Goal: Information Seeking & Learning: Learn about a topic

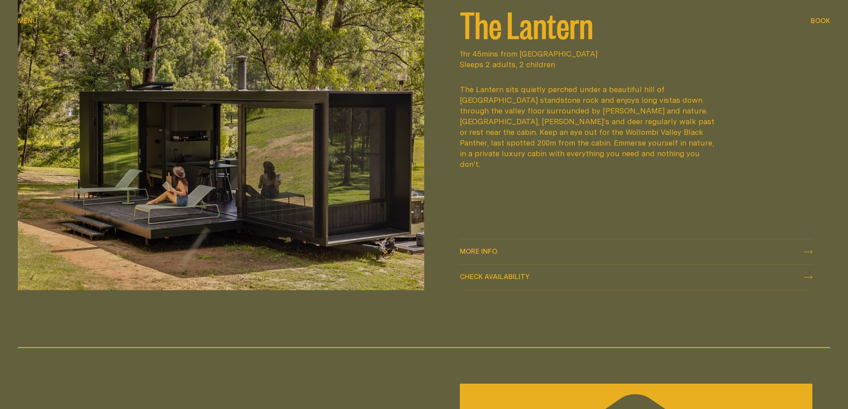
scroll to position [1424, 0]
click at [480, 246] on link "More info More info" at bounding box center [636, 252] width 353 height 25
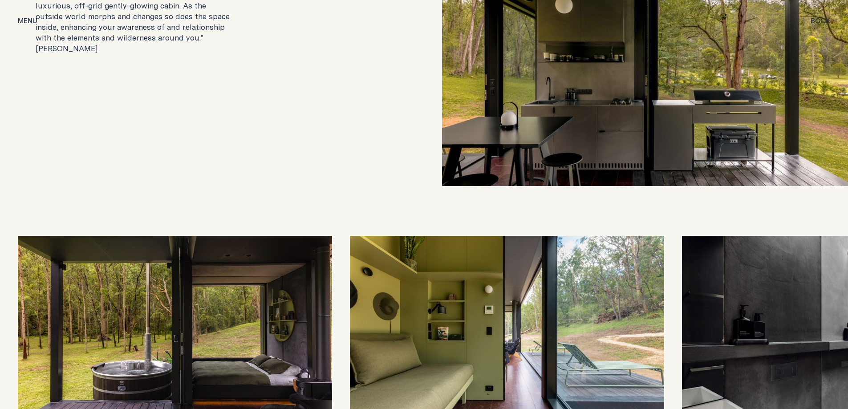
scroll to position [2046, 0]
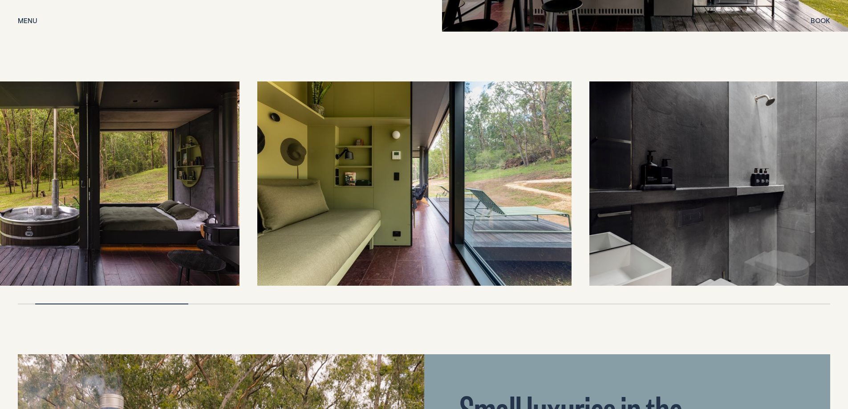
drag, startPoint x: 235, startPoint y: 202, endPoint x: 141, endPoint y: 218, distance: 95.2
click at [141, 218] on img at bounding box center [82, 183] width 314 height 204
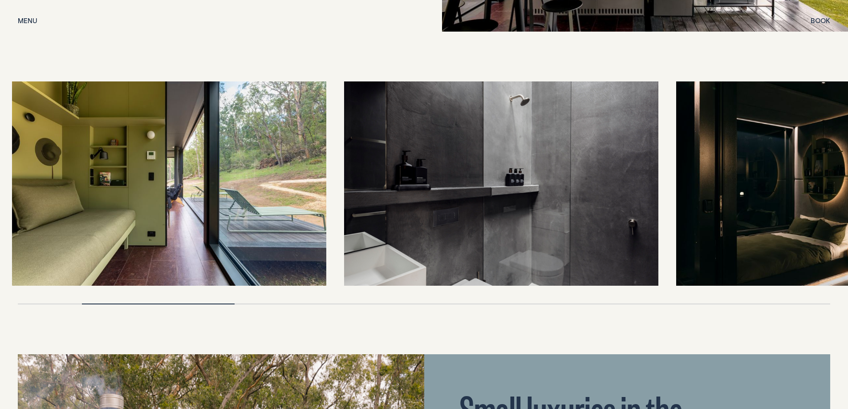
drag, startPoint x: 84, startPoint y: 236, endPoint x: 69, endPoint y: 242, distance: 16.0
click at [69, 242] on img at bounding box center [169, 183] width 314 height 204
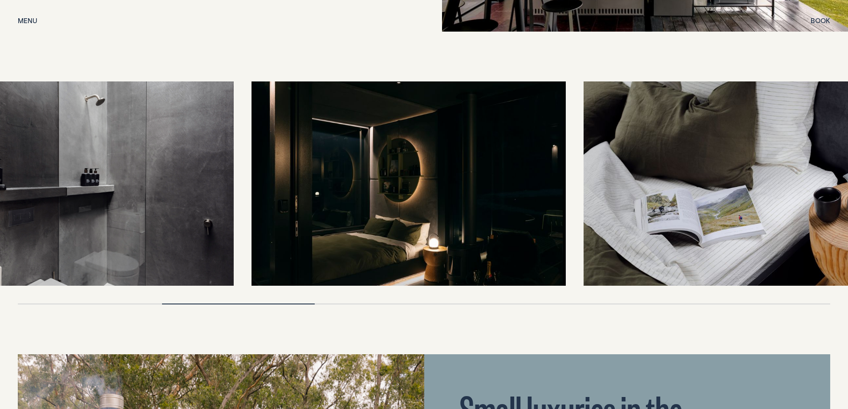
drag, startPoint x: 491, startPoint y: 227, endPoint x: 55, endPoint y: 247, distance: 436.4
click at [55, 247] on img at bounding box center [76, 183] width 314 height 204
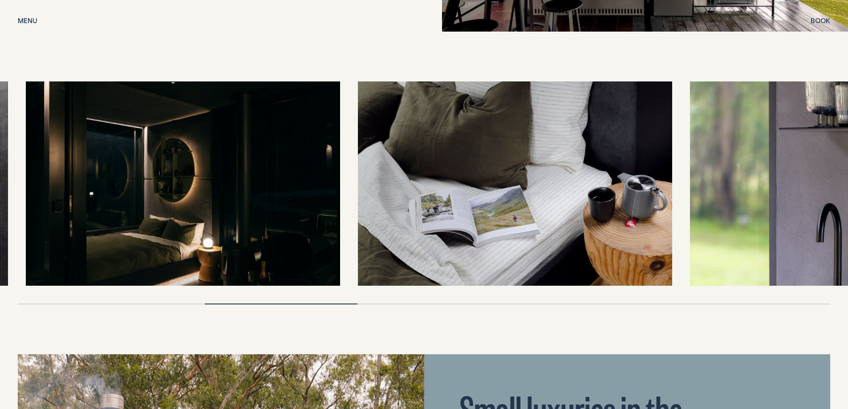
drag, startPoint x: 481, startPoint y: 234, endPoint x: 245, endPoint y: 250, distance: 236.4
click at [245, 250] on img at bounding box center [183, 183] width 314 height 204
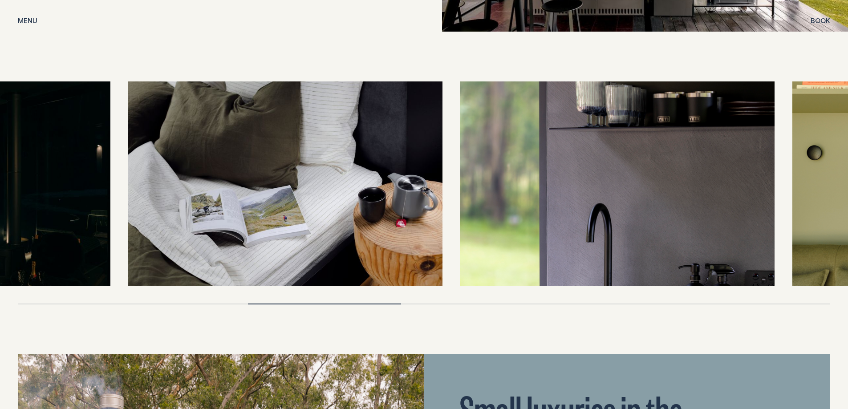
drag, startPoint x: 250, startPoint y: 225, endPoint x: 478, endPoint y: 202, distance: 228.5
click at [210, 237] on img at bounding box center [285, 183] width 314 height 204
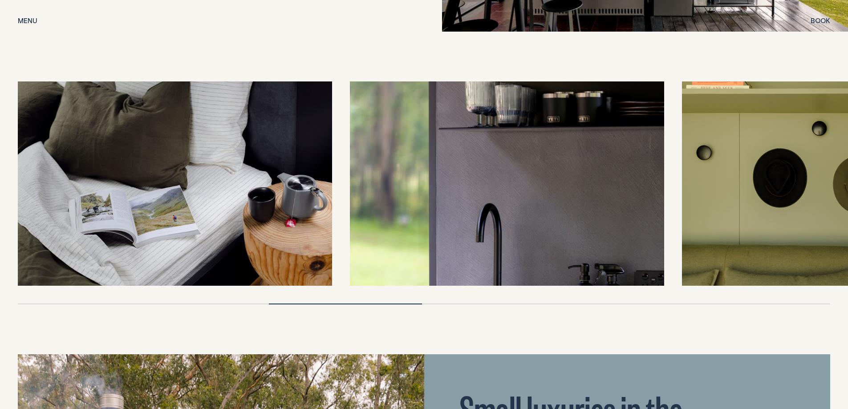
drag, startPoint x: 577, startPoint y: 193, endPoint x: 582, endPoint y: 201, distance: 9.6
click at [332, 234] on div at bounding box center [424, 183] width 812 height 204
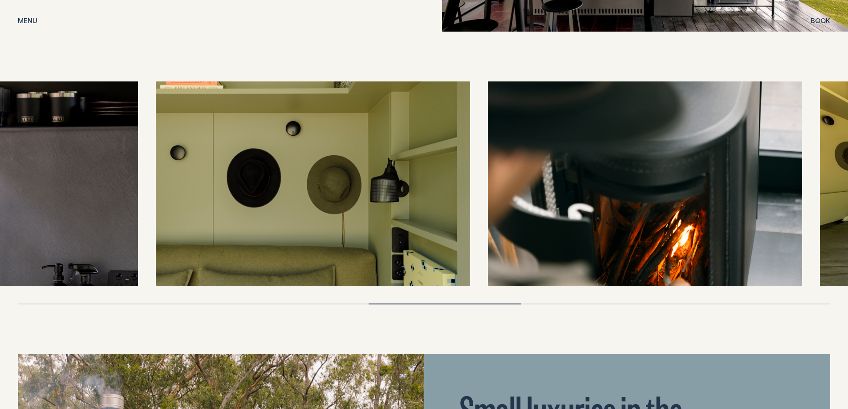
drag, startPoint x: 557, startPoint y: 215, endPoint x: 80, endPoint y: 256, distance: 478.3
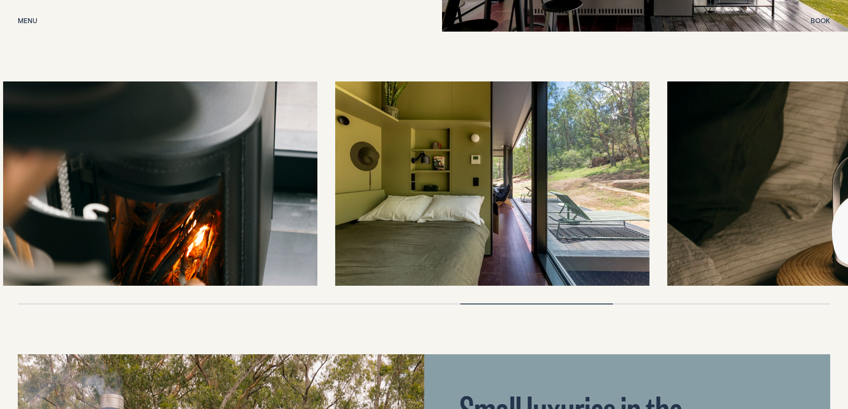
drag, startPoint x: 288, startPoint y: 254, endPoint x: 247, endPoint y: 257, distance: 41.0
click at [245, 257] on img at bounding box center [160, 183] width 314 height 204
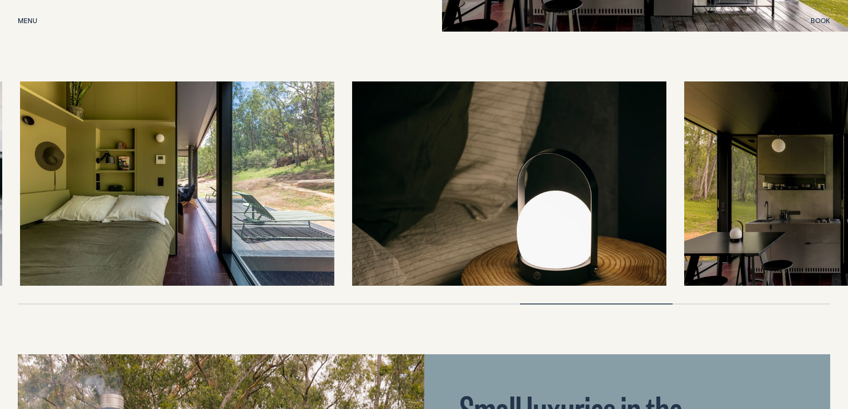
drag, startPoint x: 548, startPoint y: 185, endPoint x: 218, endPoint y: 214, distance: 331.0
click at [218, 214] on img at bounding box center [177, 183] width 314 height 204
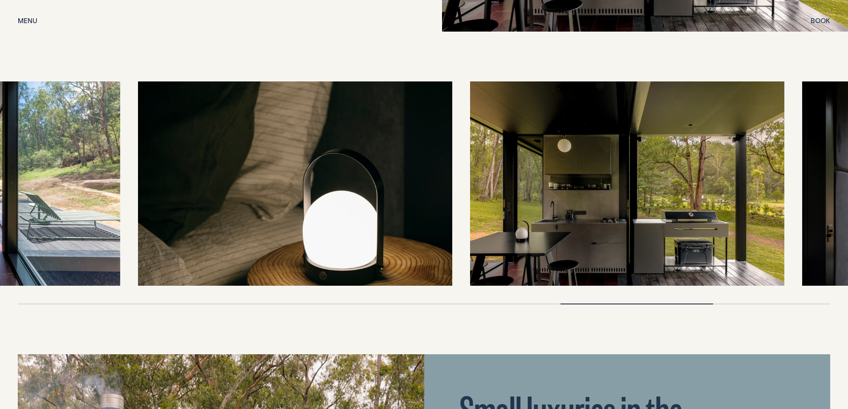
drag, startPoint x: 526, startPoint y: 182, endPoint x: 363, endPoint y: 199, distance: 163.8
click at [363, 199] on img at bounding box center [295, 183] width 314 height 204
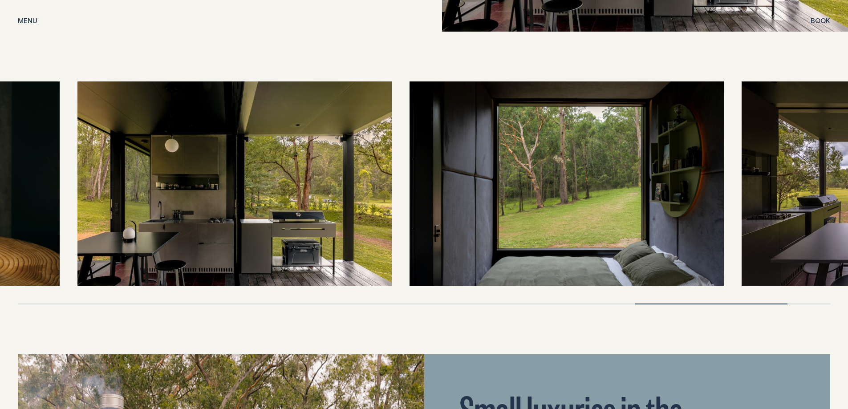
drag, startPoint x: 702, startPoint y: 201, endPoint x: 478, endPoint y: 221, distance: 225.1
click at [474, 226] on img at bounding box center [566, 183] width 314 height 204
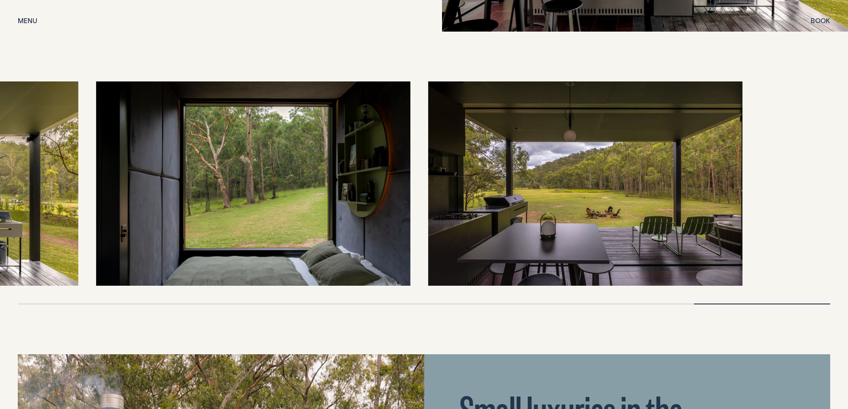
drag, startPoint x: 753, startPoint y: 177, endPoint x: 478, endPoint y: 211, distance: 277.5
click at [478, 211] on img at bounding box center [585, 183] width 314 height 204
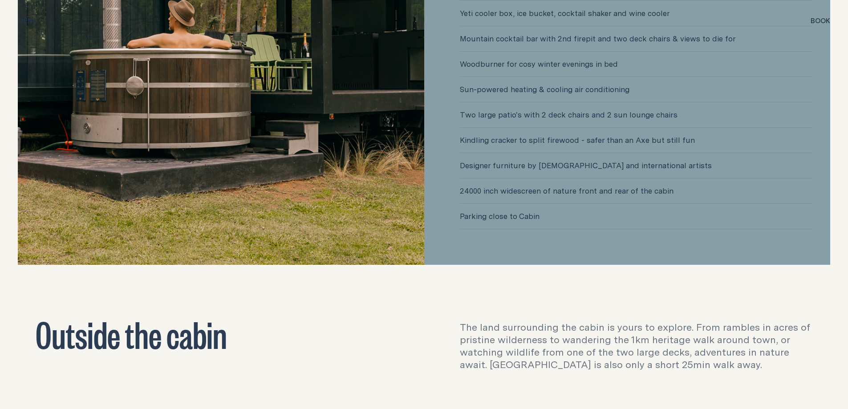
scroll to position [3025, 0]
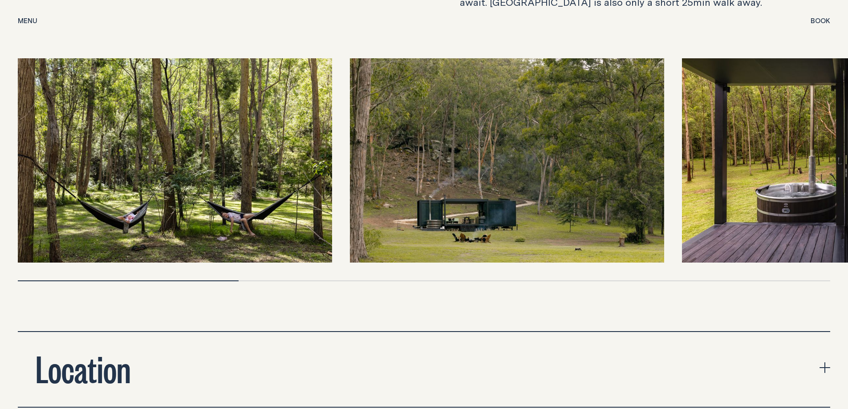
click at [513, 144] on img at bounding box center [507, 160] width 314 height 204
click at [514, 145] on img at bounding box center [507, 160] width 314 height 204
drag, startPoint x: 510, startPoint y: 176, endPoint x: 379, endPoint y: 193, distance: 131.9
click at [379, 193] on img at bounding box center [507, 160] width 314 height 204
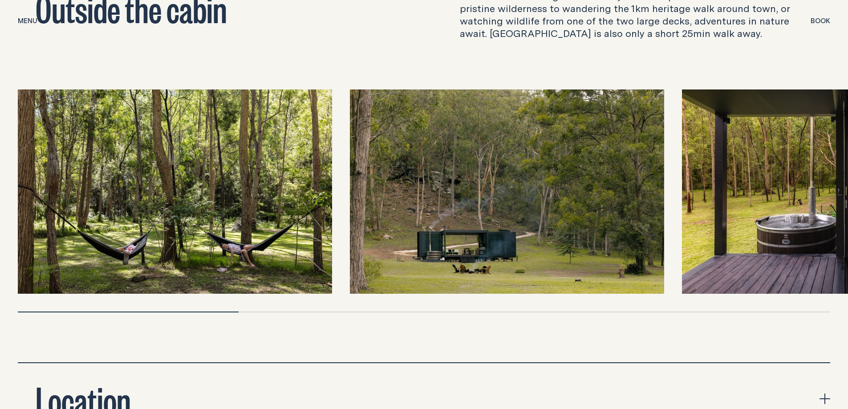
scroll to position [2981, 0]
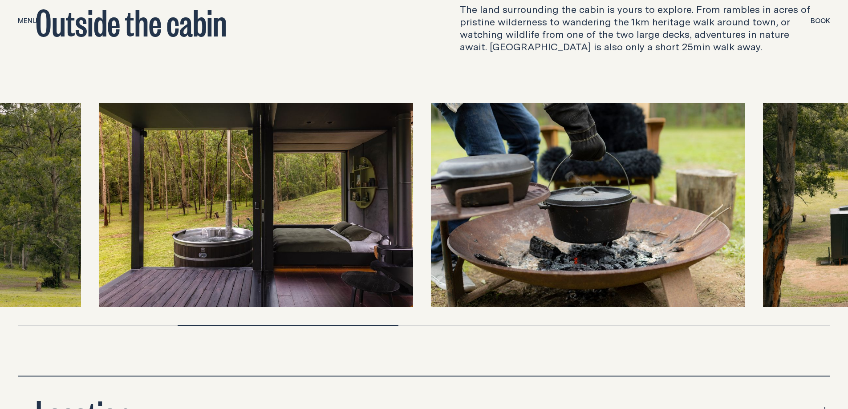
drag, startPoint x: 587, startPoint y: 245, endPoint x: 410, endPoint y: 222, distance: 178.6
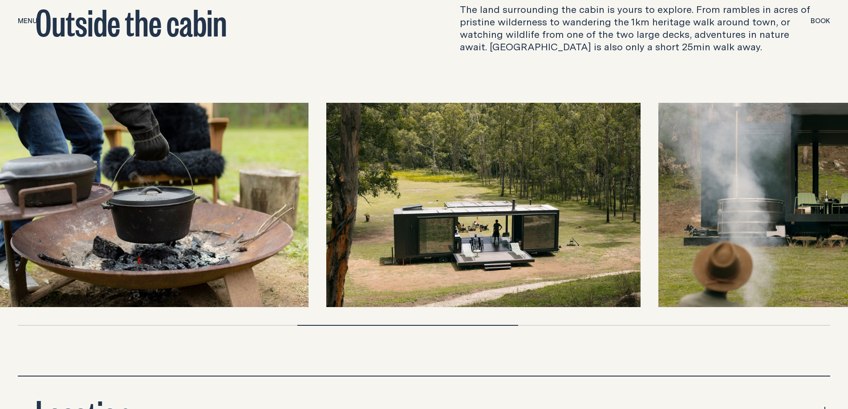
drag, startPoint x: 96, startPoint y: 268, endPoint x: 40, endPoint y: 268, distance: 56.1
click at [40, 268] on img at bounding box center [151, 205] width 314 height 204
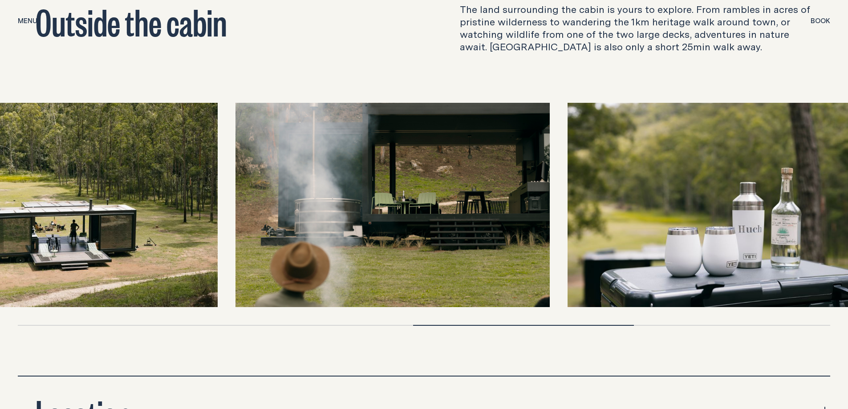
drag, startPoint x: 658, startPoint y: 239, endPoint x: 211, endPoint y: 282, distance: 449.1
click at [211, 282] on img at bounding box center [60, 205] width 314 height 204
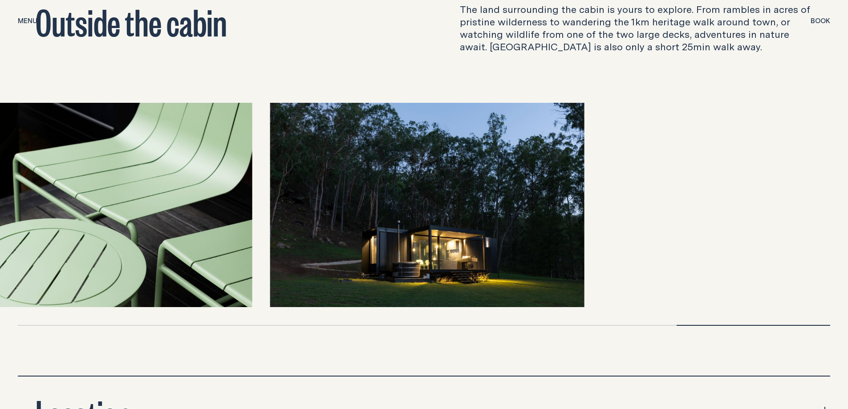
drag, startPoint x: 768, startPoint y: 246, endPoint x: 95, endPoint y: 318, distance: 677.3
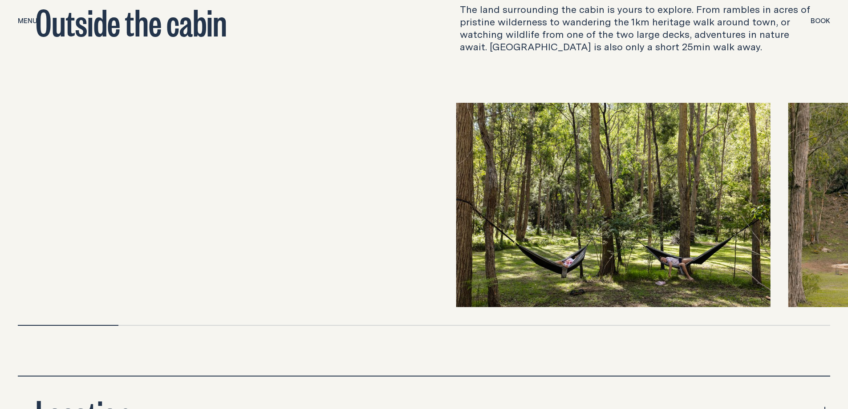
drag, startPoint x: 444, startPoint y: 239, endPoint x: 991, endPoint y: 213, distance: 547.4
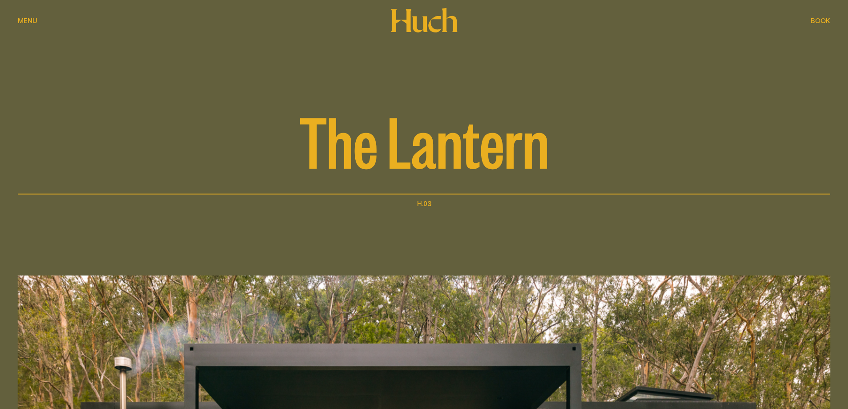
scroll to position [0, 0]
